Goal: Complete application form: Complete application form

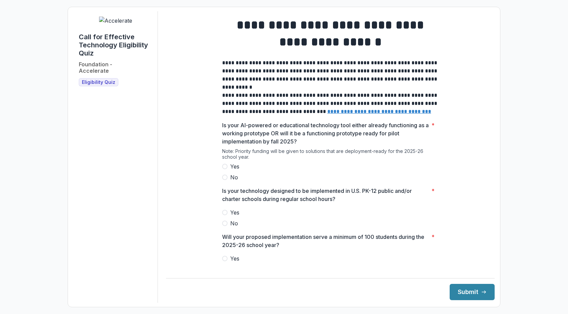
click at [227, 170] on label "Yes" at bounding box center [330, 166] width 217 height 8
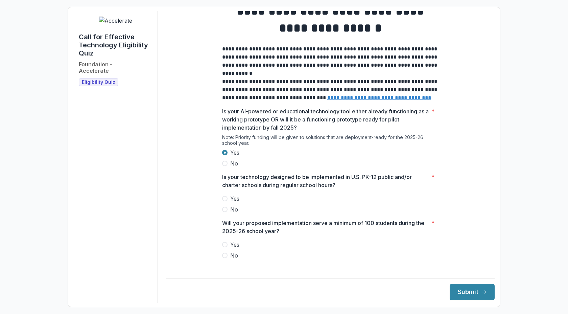
scroll to position [18, 0]
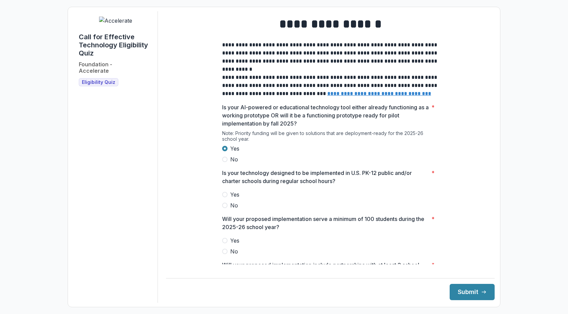
click at [223, 197] on span at bounding box center [224, 194] width 5 height 5
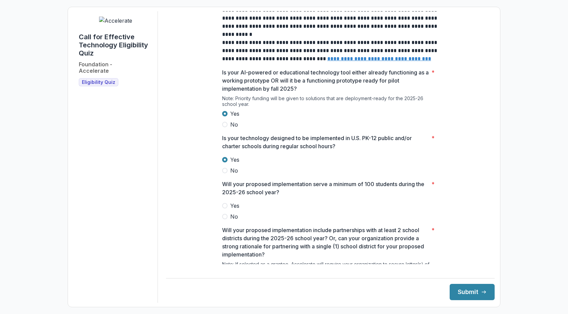
scroll to position [53, 0]
click at [224, 208] on span at bounding box center [224, 205] width 5 height 5
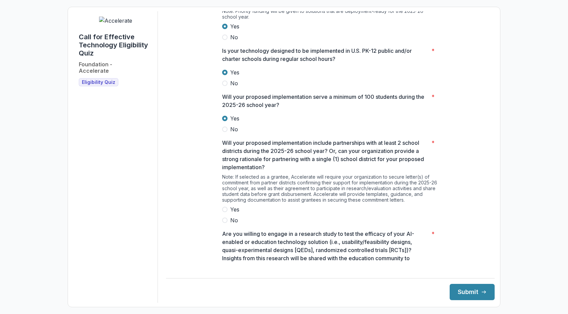
scroll to position [148, 0]
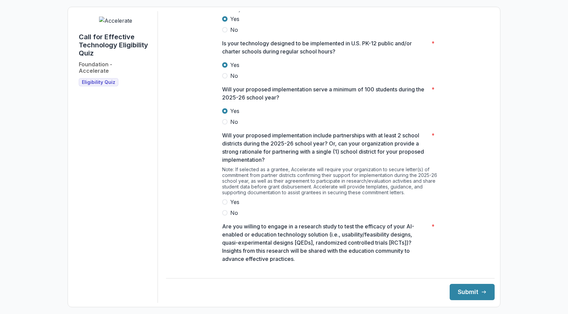
click at [229, 206] on label "Yes" at bounding box center [330, 202] width 217 height 8
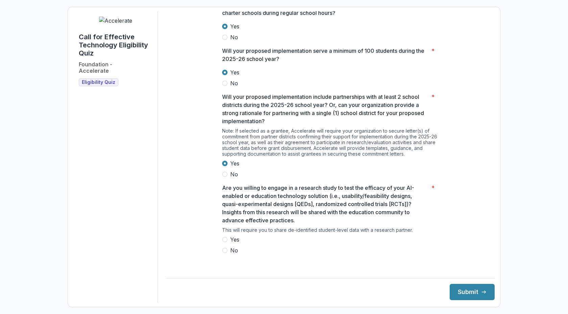
scroll to position [187, 0]
click at [225, 241] on span at bounding box center [224, 238] width 5 height 5
click at [464, 294] on button "Submit" at bounding box center [472, 292] width 45 height 16
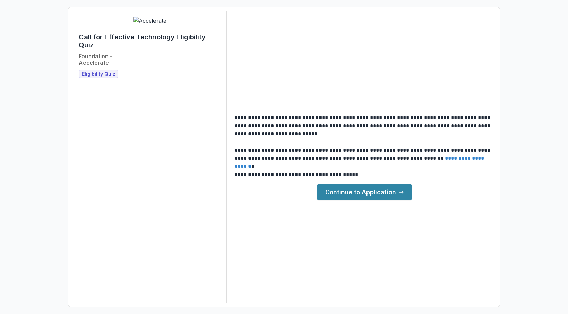
click at [354, 188] on link "Continue to Application" at bounding box center [364, 192] width 95 height 16
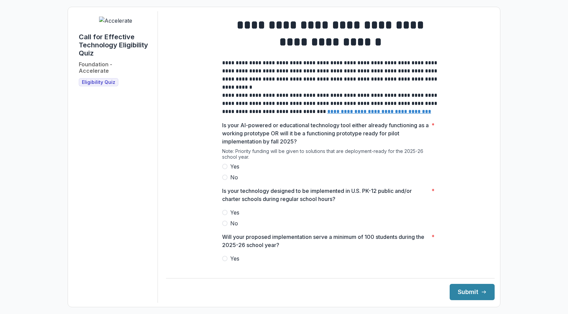
click at [193, 157] on div "**********" at bounding box center [330, 231] width 329 height 440
